Goal: Task Accomplishment & Management: Complete application form

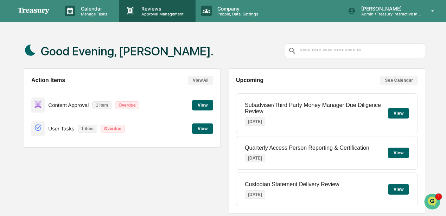
click at [171, 15] on p "Approval Management" at bounding box center [161, 14] width 51 height 5
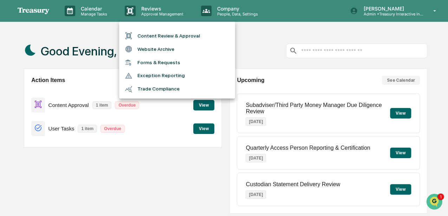
click at [167, 37] on li "Content Review & Approval" at bounding box center [177, 35] width 116 height 13
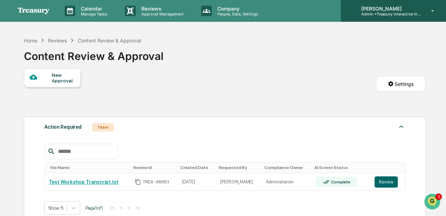
click at [386, 14] on p "Admin • Treasury Interactive Investment Advisers LLC" at bounding box center [387, 14] width 65 height 5
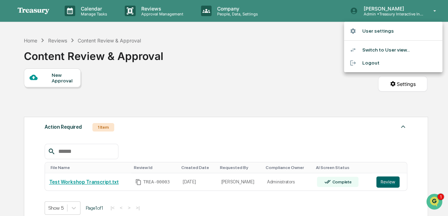
click at [376, 51] on li "Switch to User view..." at bounding box center [393, 50] width 98 height 13
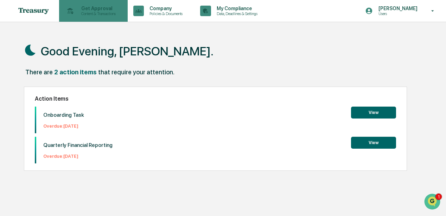
click at [99, 12] on p "Content & Transactions" at bounding box center [98, 13] width 44 height 5
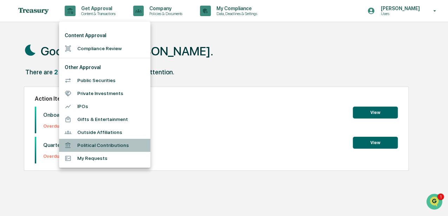
click at [99, 146] on li "Political Contributions" at bounding box center [104, 145] width 91 height 13
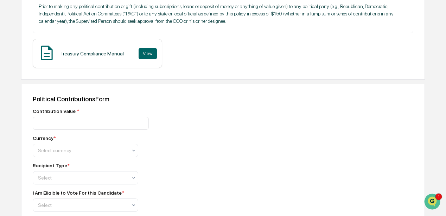
scroll to position [164, 0]
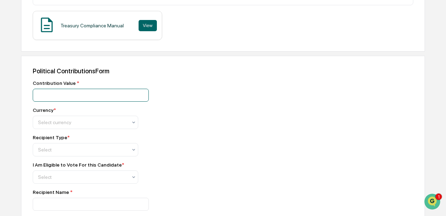
click at [76, 96] on input "number" at bounding box center [91, 95] width 116 height 13
type input "**"
click at [83, 124] on div at bounding box center [82, 122] width 89 height 7
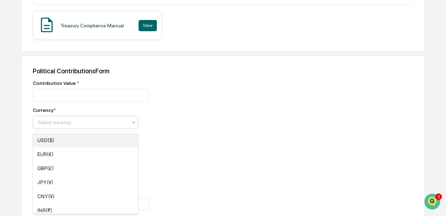
click at [49, 139] on div "USD($)" at bounding box center [85, 141] width 105 height 14
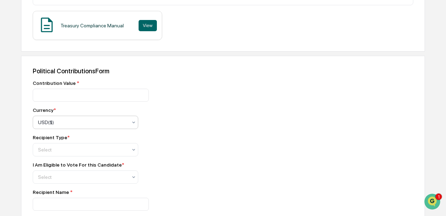
scroll to position [187, 0]
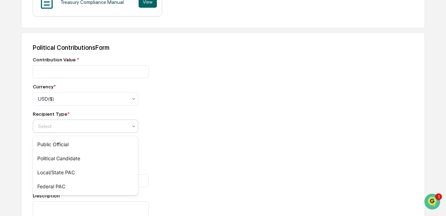
click at [55, 126] on div at bounding box center [82, 126] width 89 height 7
click at [61, 157] on div "Political Candidate" at bounding box center [85, 159] width 105 height 14
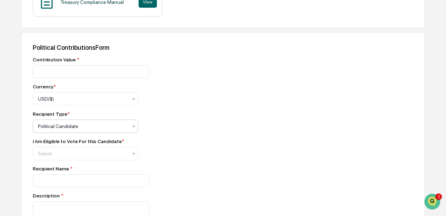
scroll to position [211, 0]
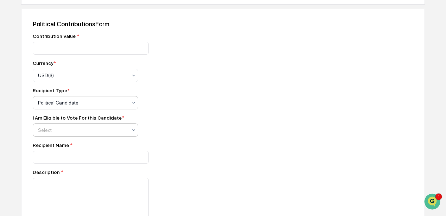
click at [91, 134] on div at bounding box center [82, 130] width 89 height 7
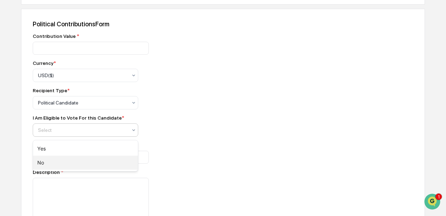
click at [47, 161] on div "No" at bounding box center [85, 163] width 105 height 14
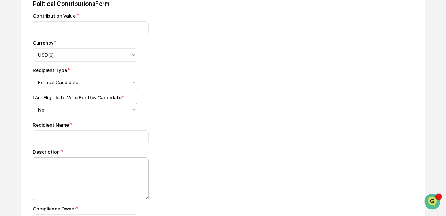
scroll to position [258, 0]
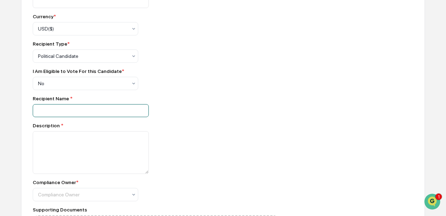
click at [59, 114] on input at bounding box center [91, 110] width 116 height 13
type input "*********"
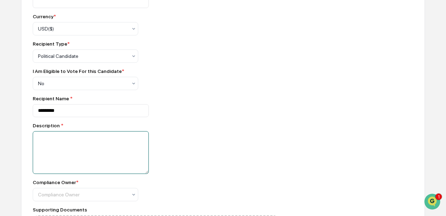
click at [58, 143] on textarea at bounding box center [91, 152] width 116 height 43
type textarea "*"
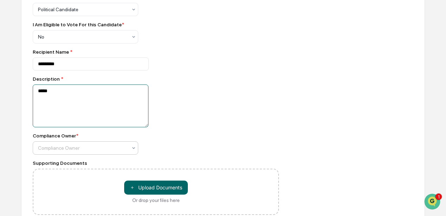
scroll to position [304, 0]
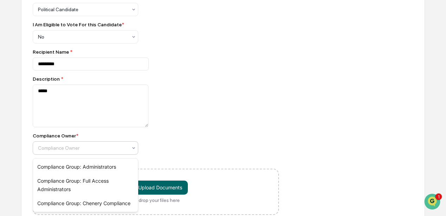
click at [133, 151] on icon at bounding box center [134, 148] width 6 height 6
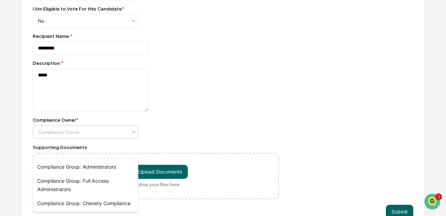
scroll to position [328, 0]
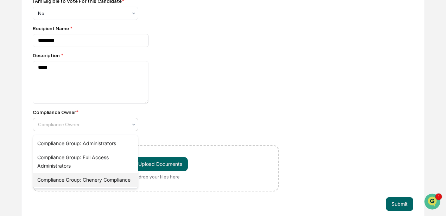
click at [89, 179] on div "Compliance Group: Chenery Compliance" at bounding box center [85, 180] width 105 height 14
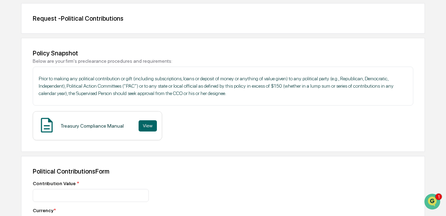
scroll to position [70, 0]
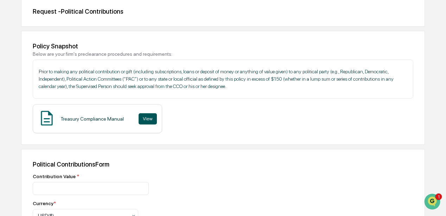
click at [140, 119] on button "View" at bounding box center [147, 119] width 18 height 11
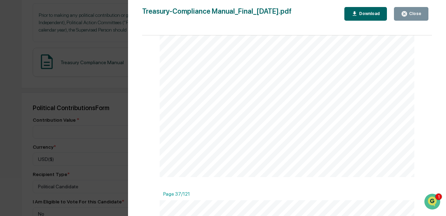
scroll to position [12552, 0]
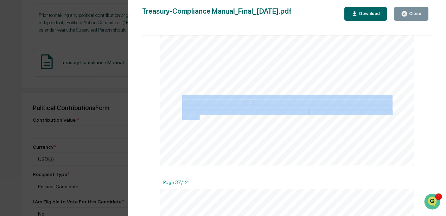
drag, startPoint x: 198, startPoint y: 127, endPoint x: 181, endPoint y: 105, distance: 27.4
drag, startPoint x: 181, startPoint y: 105, endPoint x: 188, endPoint y: 107, distance: 7.5
copy span "Prior to making any political contribution or gift (including subscriptions, lo…"
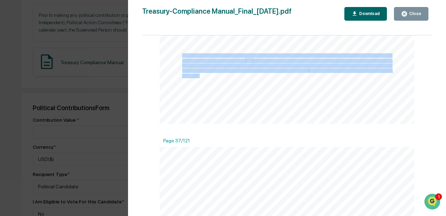
scroll to position [12646, 0]
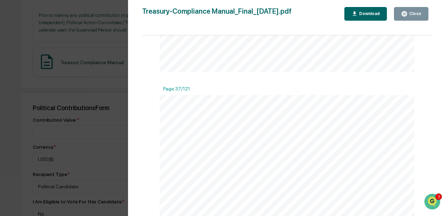
click at [102, 121] on div "Version History [DATE] 10:04 PM [PERSON_NAME] Treasury-Compliance Manual_Final_…" at bounding box center [223, 108] width 446 height 216
click at [410, 14] on div "Close" at bounding box center [414, 13] width 14 height 5
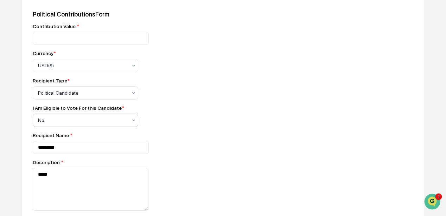
scroll to position [244, 0]
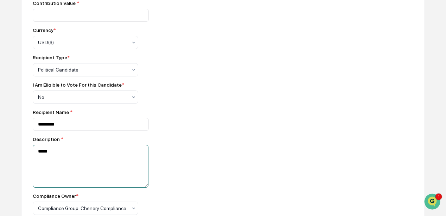
click at [72, 155] on textarea "*****" at bounding box center [91, 166] width 116 height 43
type textarea "*"
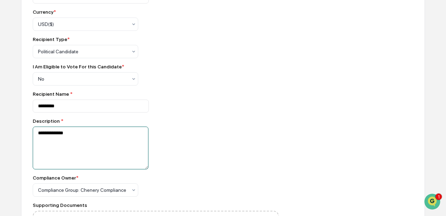
scroll to position [291, 0]
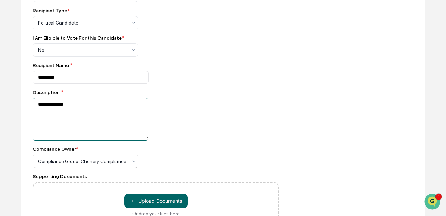
type textarea "**********"
click at [131, 164] on icon at bounding box center [134, 162] width 6 height 6
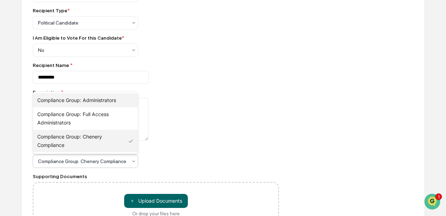
click at [93, 102] on div "Compliance Group: Administrators" at bounding box center [85, 100] width 105 height 14
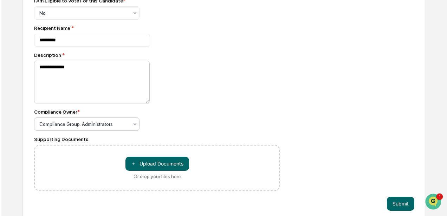
scroll to position [337, 0]
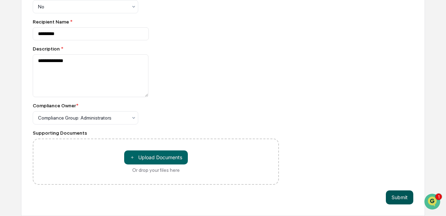
click at [402, 199] on button "Submit" at bounding box center [399, 198] width 27 height 14
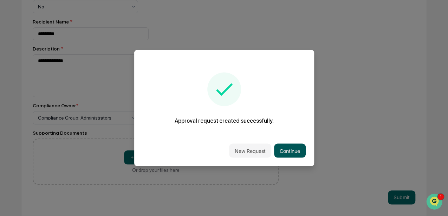
click at [285, 149] on button "Continue" at bounding box center [290, 151] width 32 height 14
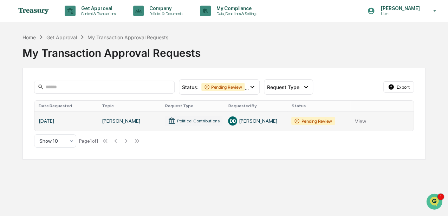
click at [320, 121] on link at bounding box center [224, 121] width 380 height 20
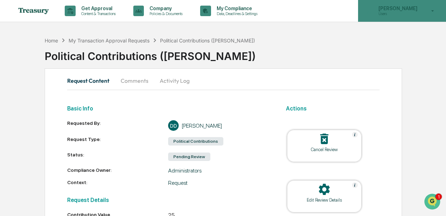
click at [387, 13] on p "Users" at bounding box center [397, 13] width 48 height 5
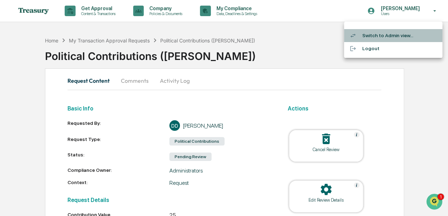
click at [389, 37] on li "Switch to Admin view..." at bounding box center [393, 35] width 98 height 13
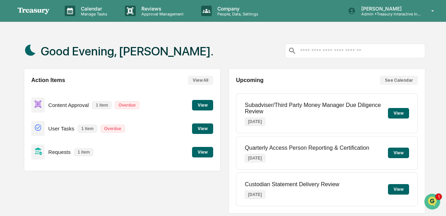
click at [204, 106] on button "View" at bounding box center [202, 105] width 21 height 11
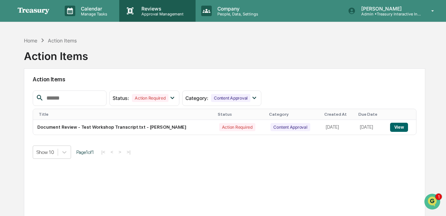
click at [153, 12] on p "Approval Management" at bounding box center [161, 14] width 51 height 5
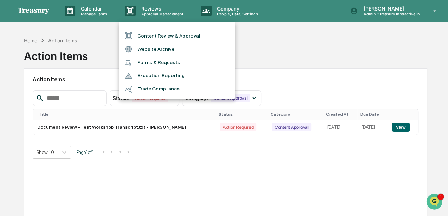
click at [376, 13] on div at bounding box center [224, 108] width 448 height 216
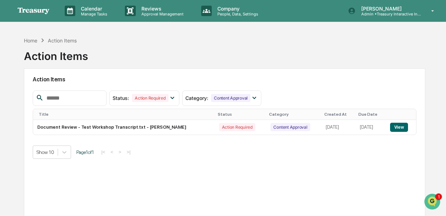
click at [44, 14] on img at bounding box center [34, 11] width 34 height 8
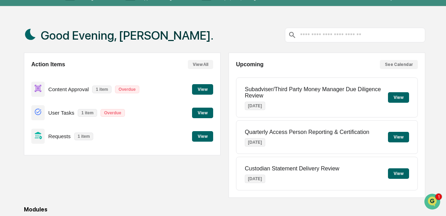
scroll to position [23, 0]
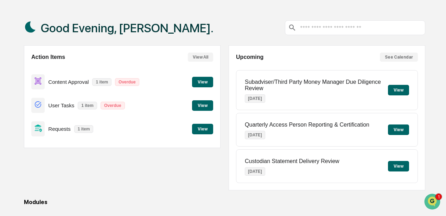
click at [197, 130] on button "View" at bounding box center [202, 129] width 21 height 11
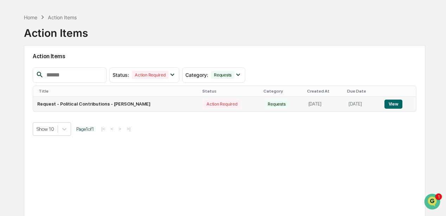
click at [398, 104] on button "View" at bounding box center [393, 104] width 18 height 9
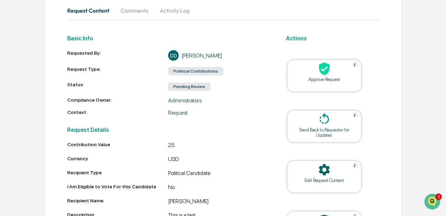
scroll to position [93, 0]
